Goal: Task Accomplishment & Management: Manage account settings

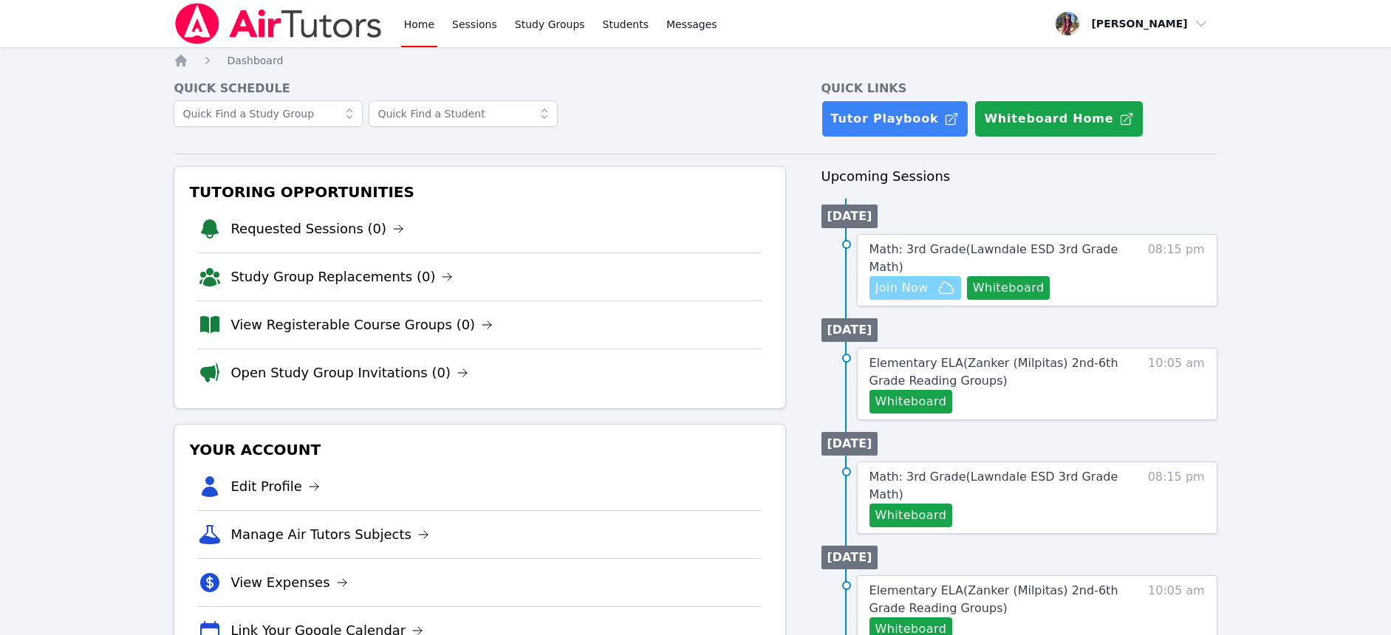
click at [884, 290] on span "Join Now" at bounding box center [901, 288] width 53 height 18
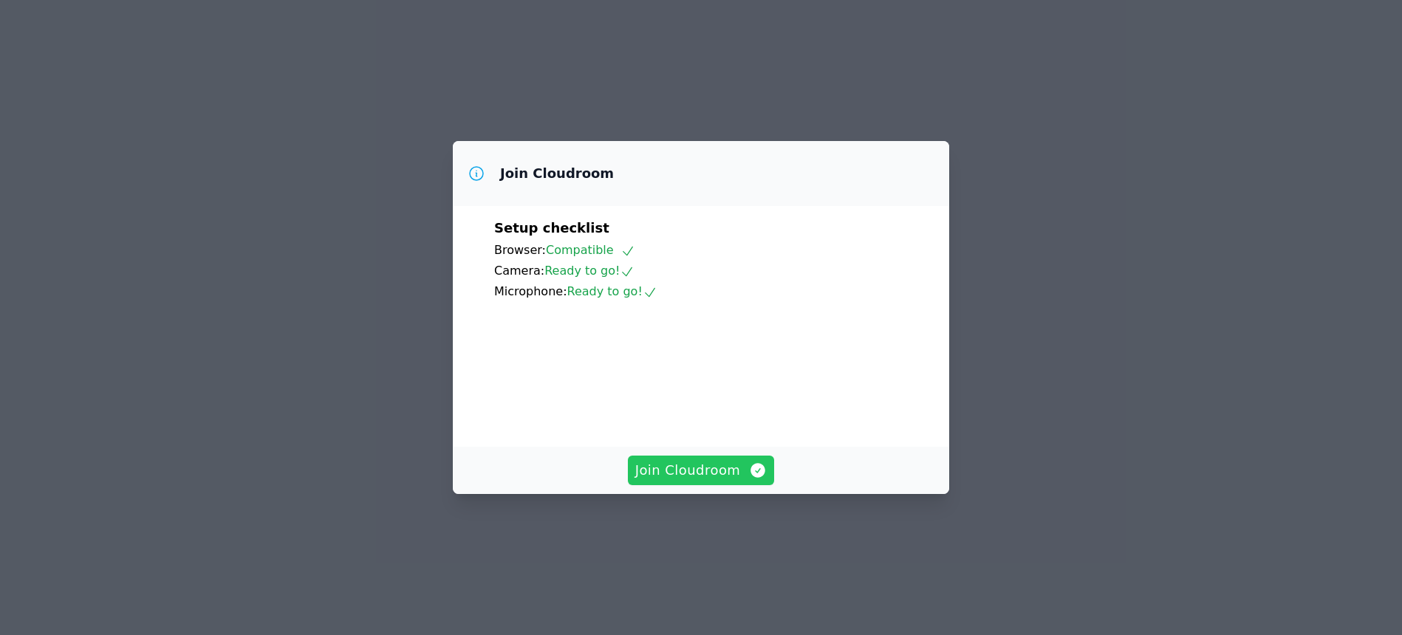
click at [724, 485] on button "Join Cloudroom" at bounding box center [701, 471] width 147 height 30
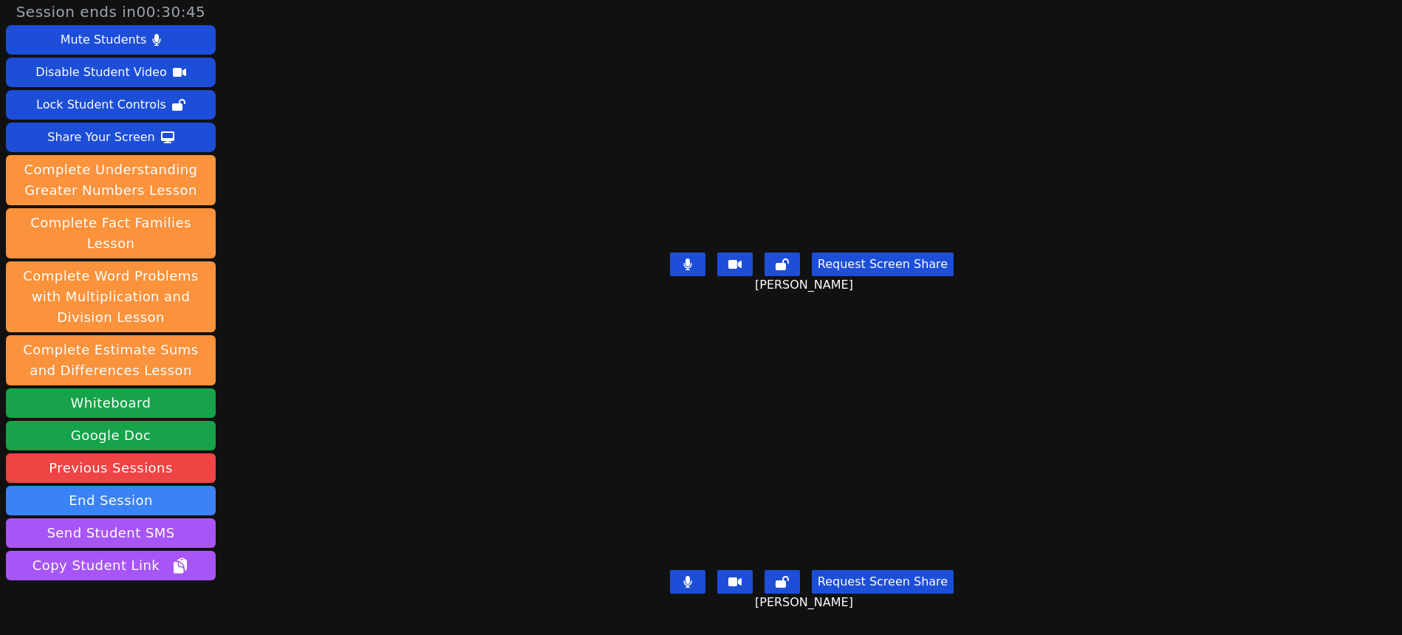
scroll to position [7, 0]
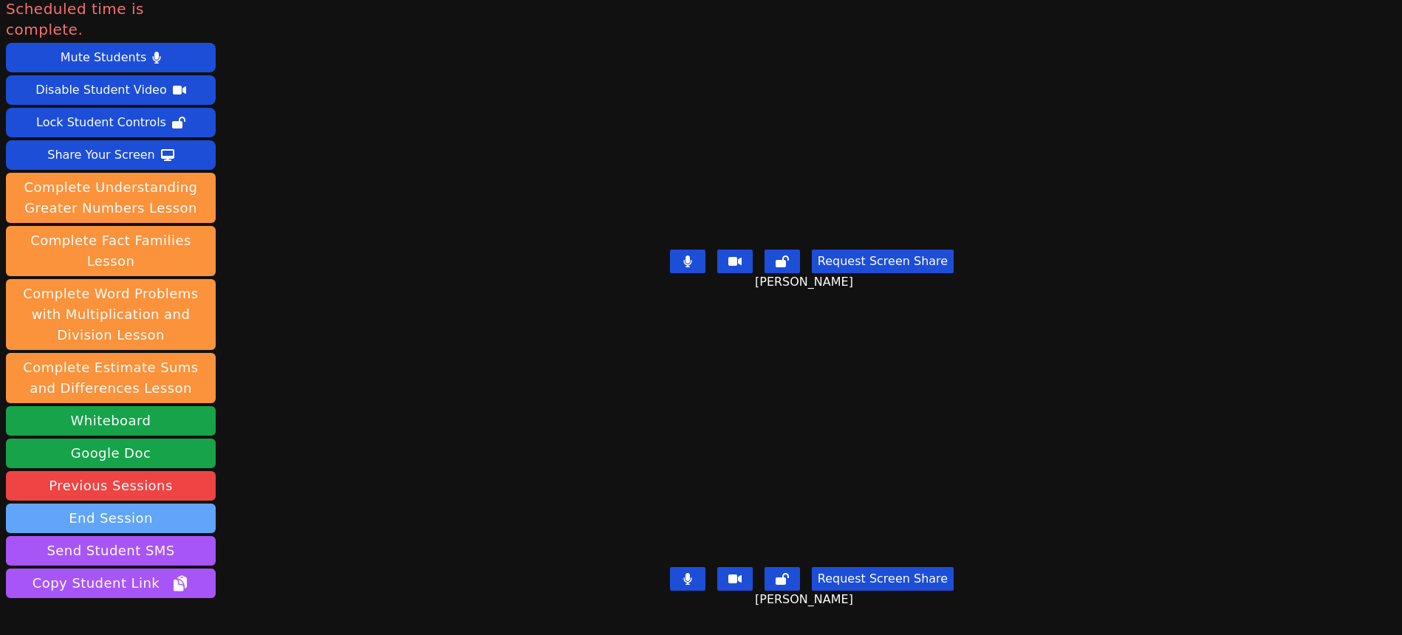
click at [156, 504] on button "End Session" at bounding box center [111, 519] width 210 height 30
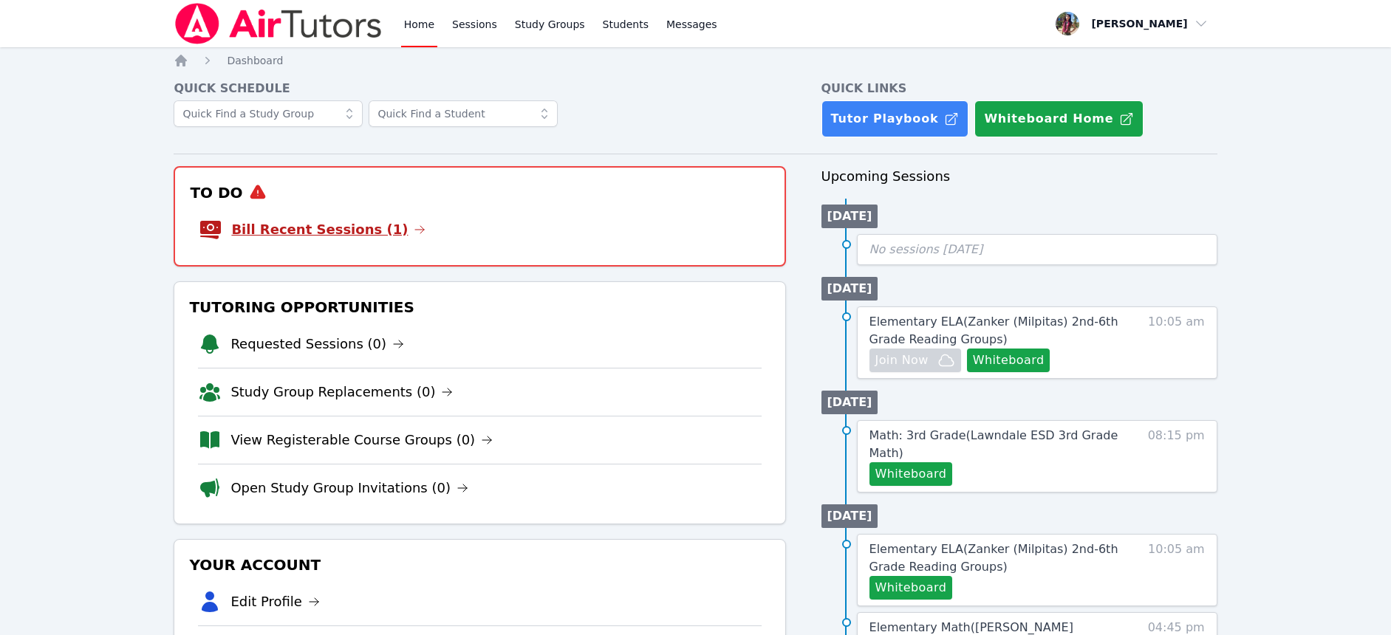
click at [342, 237] on link "Bill Recent Sessions (1)" at bounding box center [328, 229] width 194 height 21
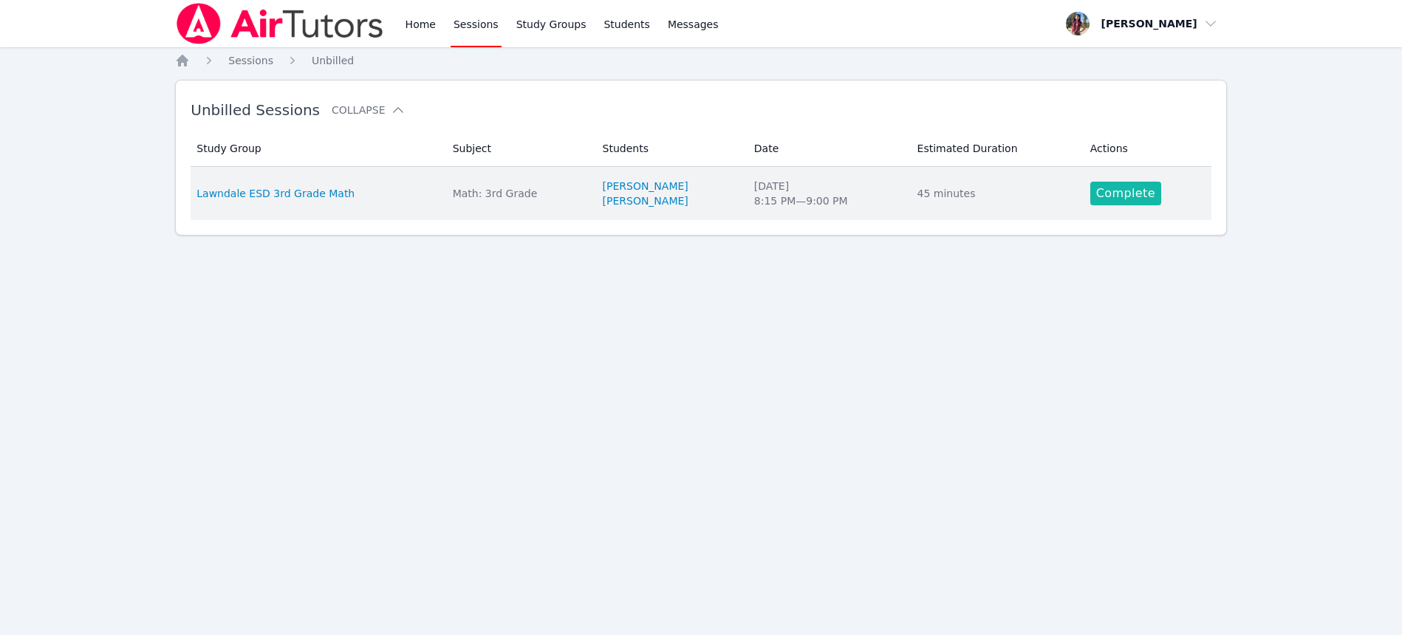
click at [1104, 194] on link "Complete" at bounding box center [1125, 194] width 71 height 24
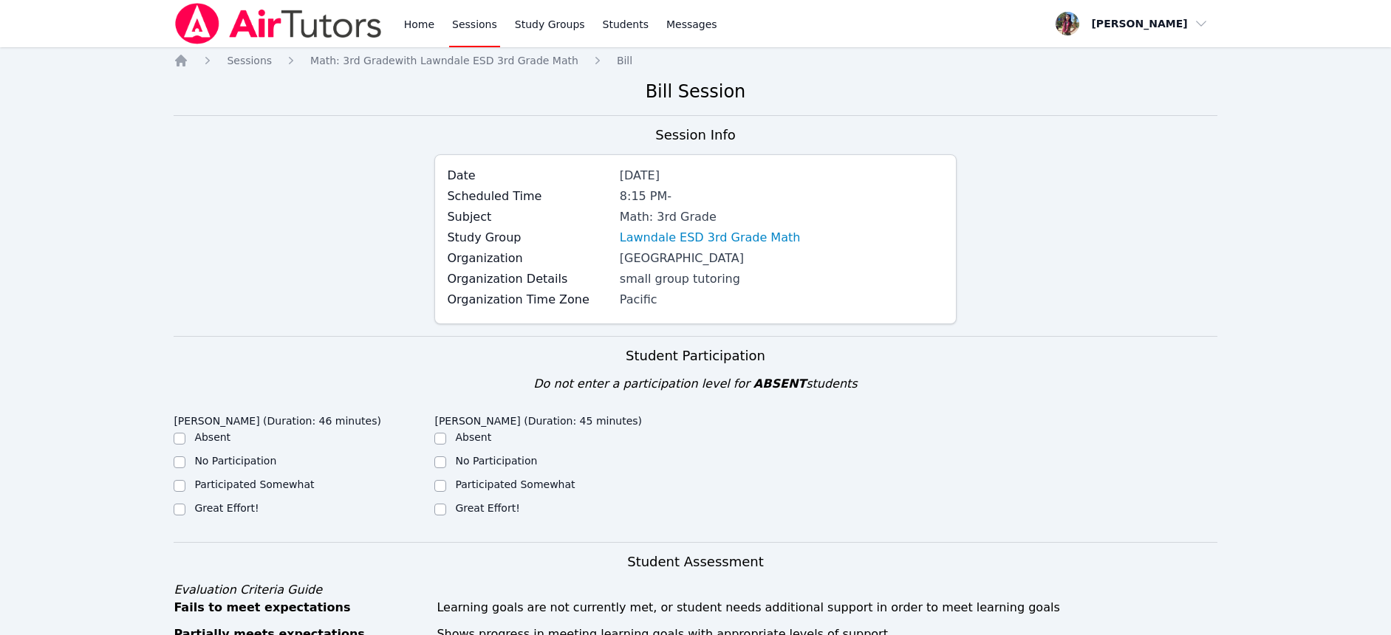
click at [448, 502] on div "Great Effort!" at bounding box center [564, 510] width 261 height 18
click at [448, 508] on div "Great Effort!" at bounding box center [564, 510] width 261 height 18
drag, startPoint x: 452, startPoint y: 511, endPoint x: 441, endPoint y: 511, distance: 11.1
click at [450, 511] on div "Great Effort!" at bounding box center [564, 510] width 261 height 18
click at [440, 511] on input "Great Effort!" at bounding box center [440, 510] width 12 height 12
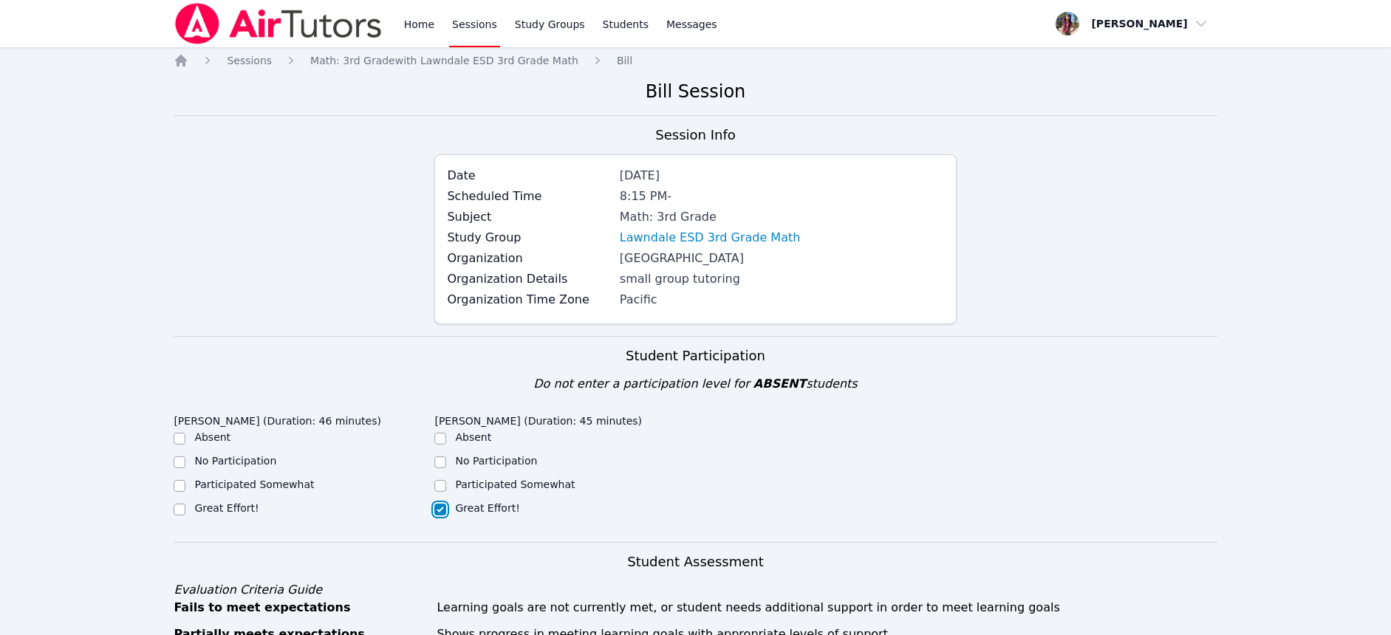
checkbox input "true"
click at [181, 513] on input "Great Effort!" at bounding box center [180, 510] width 12 height 12
checkbox input "true"
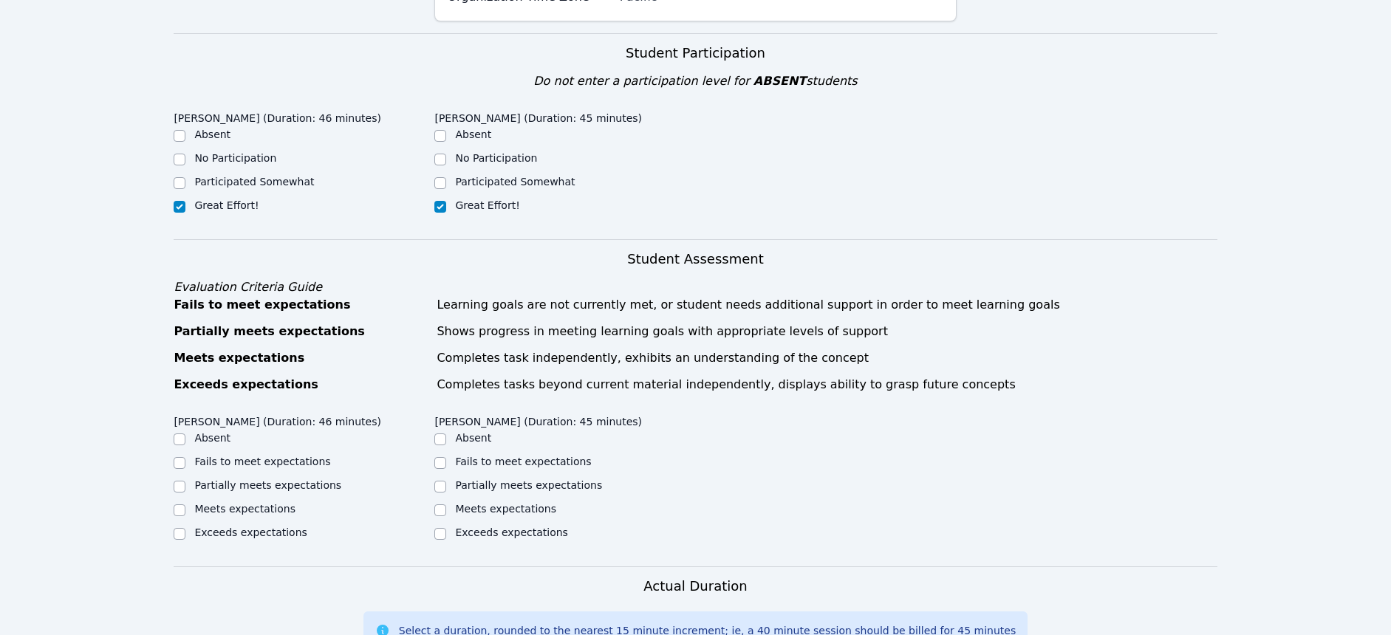
scroll to position [355, 0]
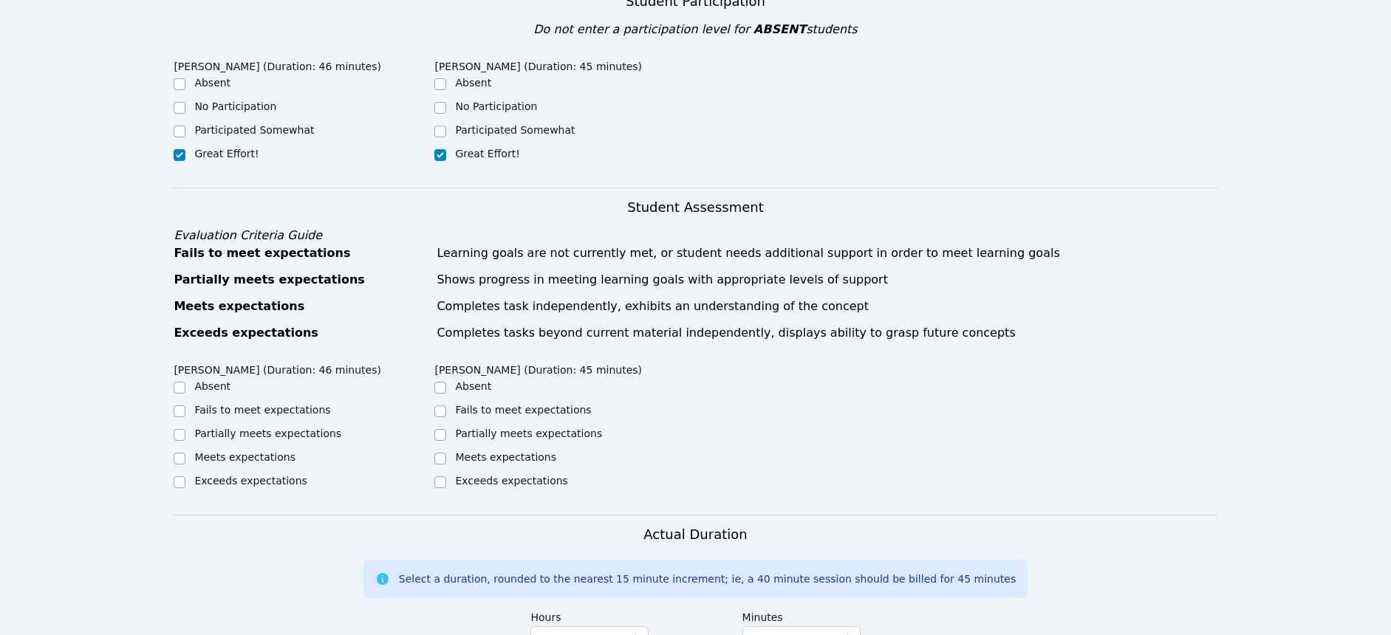
click at [208, 461] on label "Meets expectations" at bounding box center [244, 457] width 101 height 12
click at [185, 461] on input "Meets expectations" at bounding box center [180, 459] width 12 height 12
checkbox input "true"
click at [464, 451] on label "Meets expectations" at bounding box center [505, 457] width 101 height 12
click at [446, 453] on input "Meets expectations" at bounding box center [440, 459] width 12 height 12
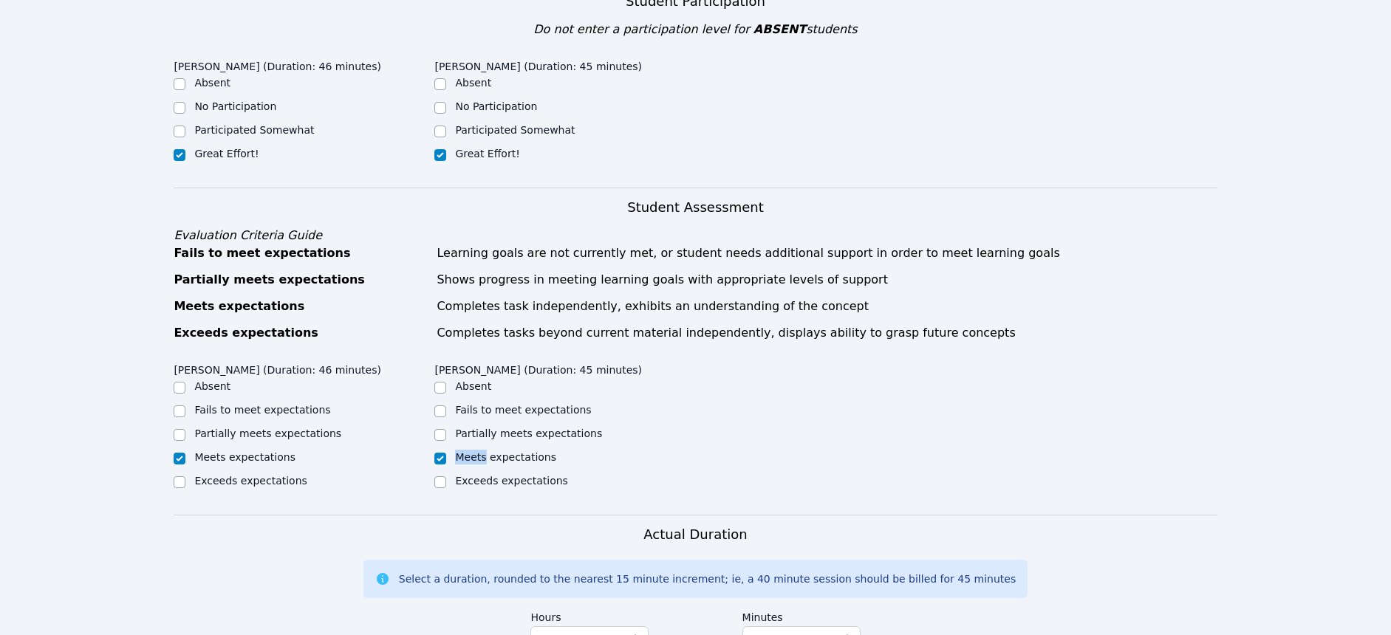
click at [464, 451] on label "Meets expectations" at bounding box center [505, 457] width 101 height 12
click at [446, 453] on input "Meets expectations" at bounding box center [440, 459] width 12 height 12
checkbox input "true"
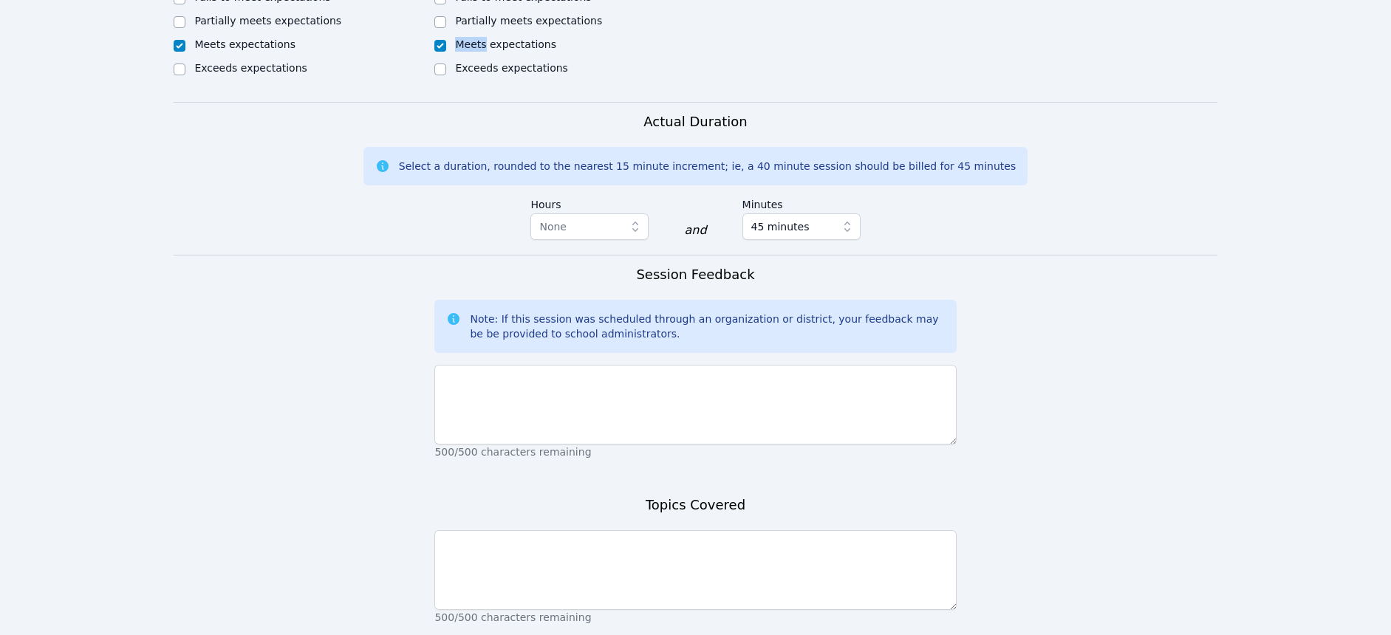
scroll to position [768, 0]
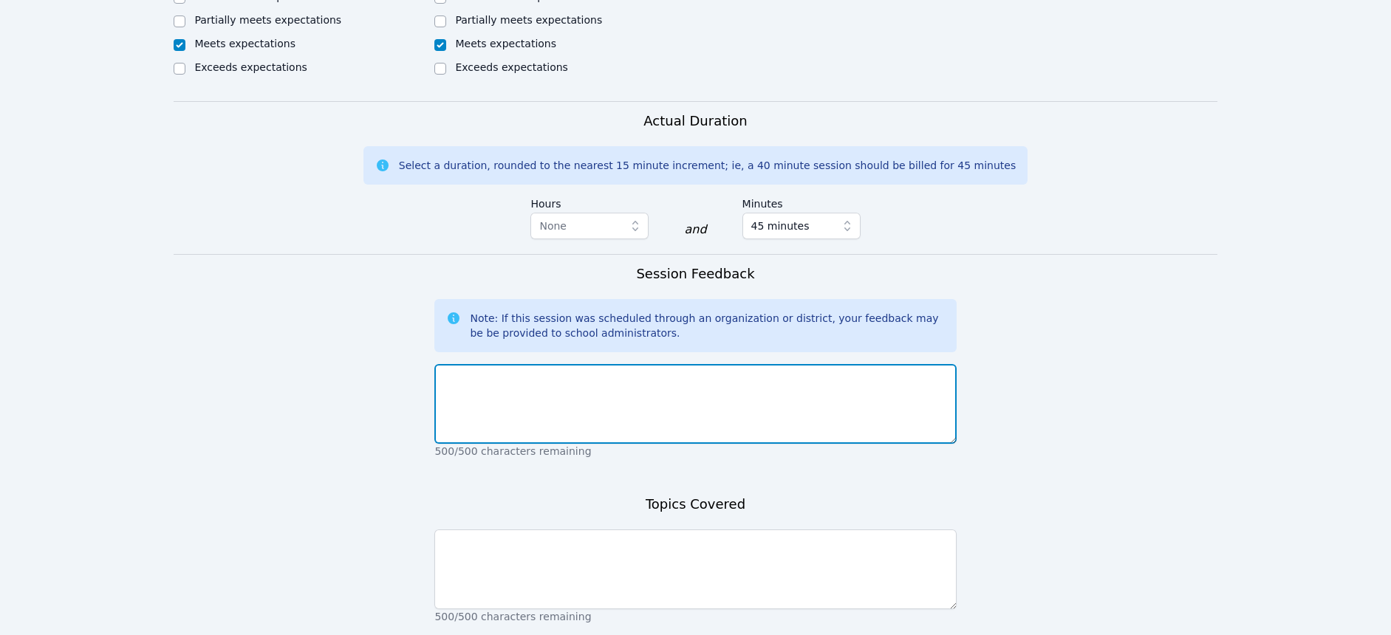
click at [460, 428] on textarea at bounding box center [695, 404] width 522 height 80
type textarea "Both students did a great job participating and working together as a group."
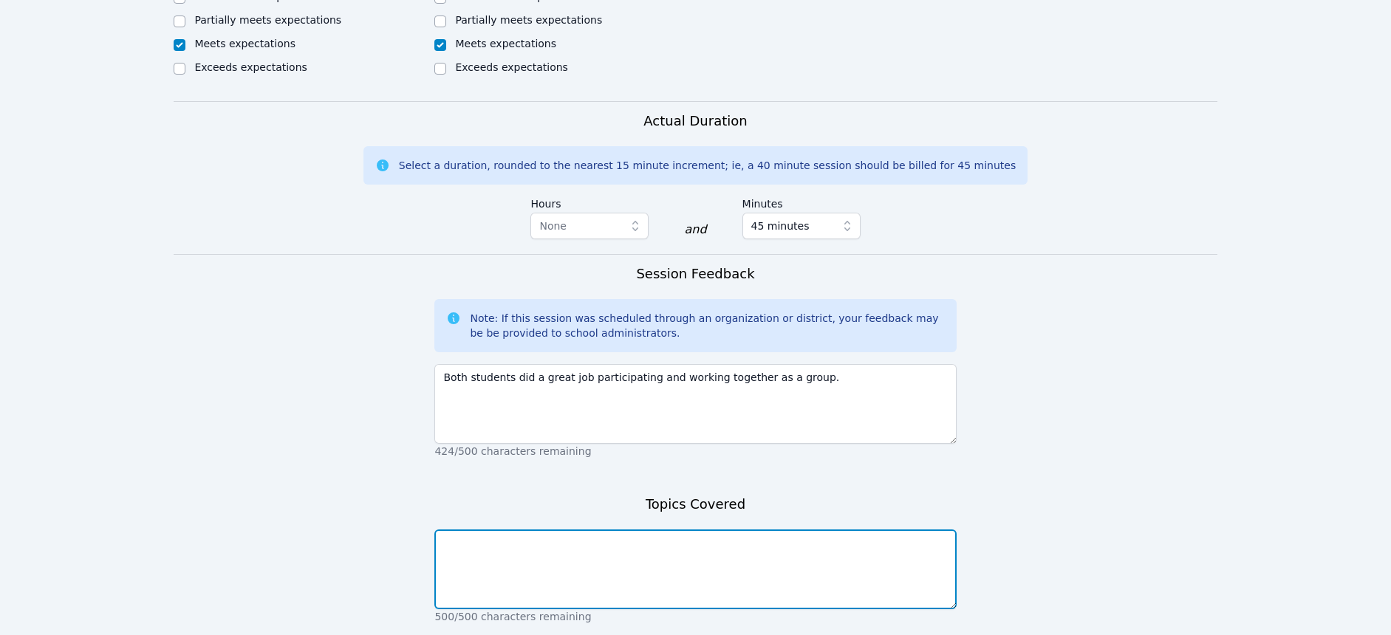
click at [451, 556] on textarea at bounding box center [695, 570] width 522 height 80
type textarea "Today we worked on creating multiplication and division problems."
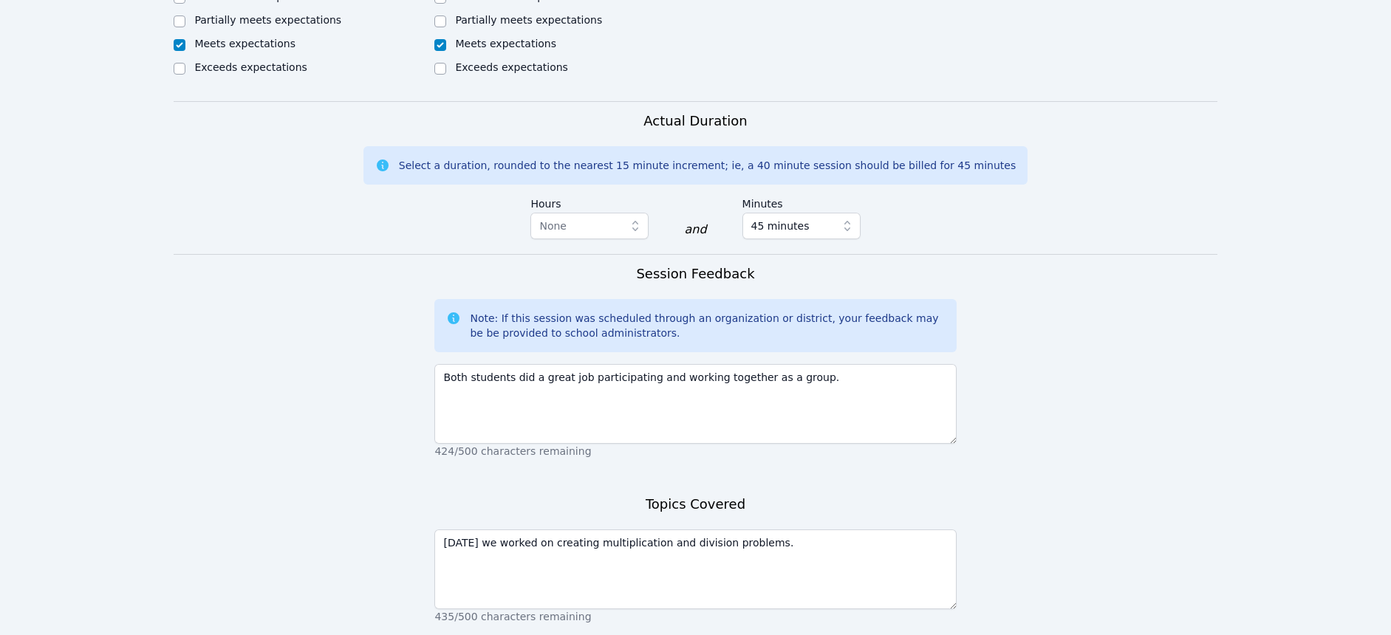
click at [291, 519] on form "Student Participation Do not enter a participation level for ABSENT students El…" at bounding box center [695, 139] width 1043 height 1143
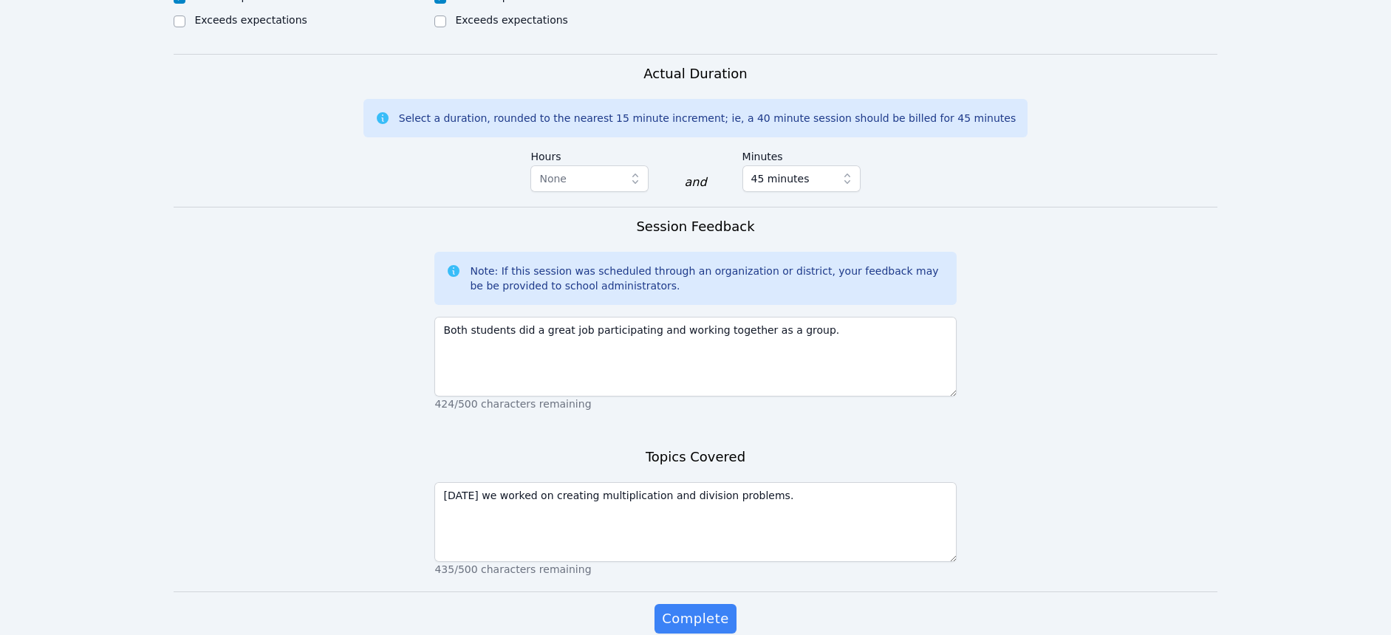
scroll to position [857, 0]
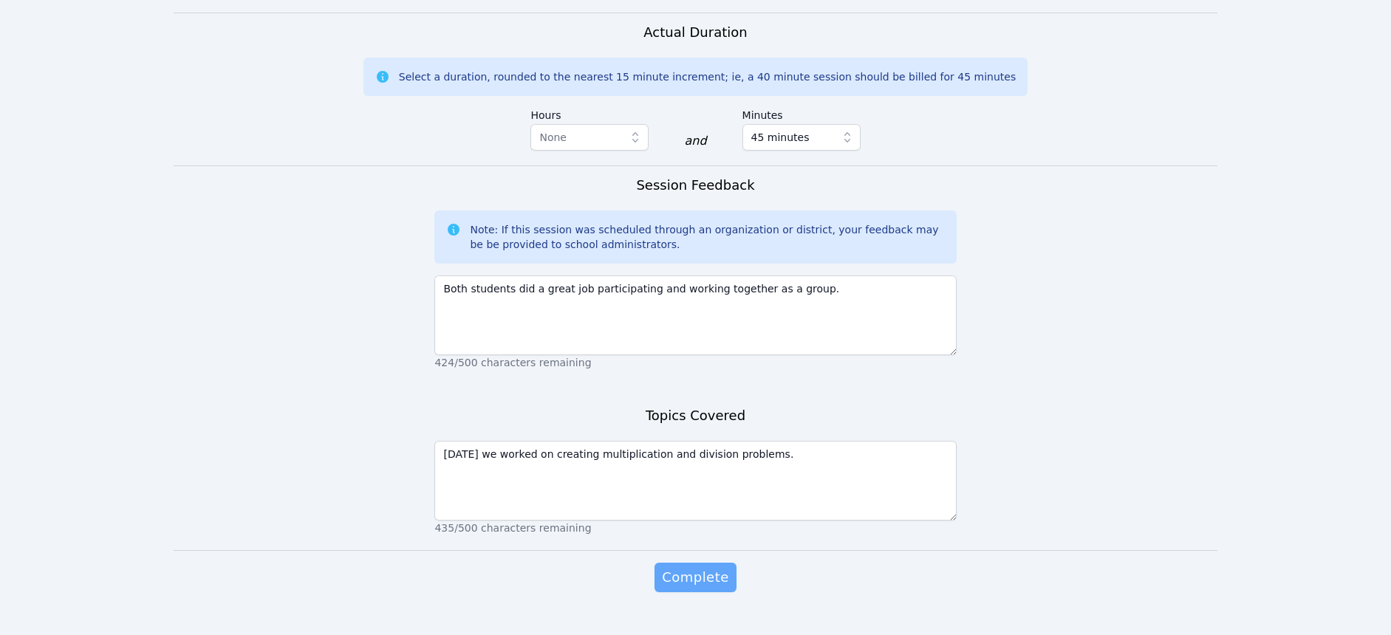
click at [689, 576] on span "Complete" at bounding box center [695, 577] width 66 height 21
